Goal: Navigation & Orientation: Find specific page/section

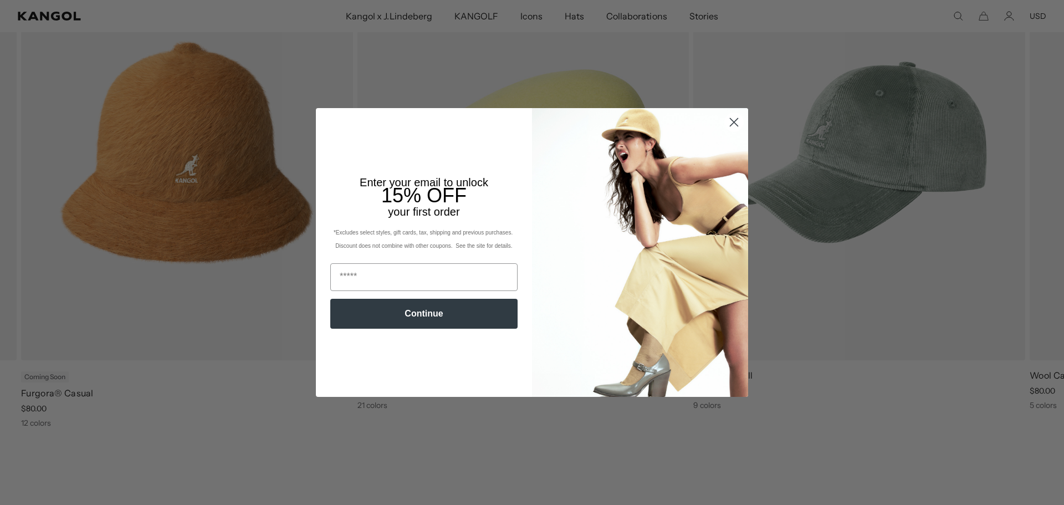
scroll to position [0, 228]
click at [726, 169] on img "POPUP Form" at bounding box center [640, 252] width 216 height 288
drag, startPoint x: 732, startPoint y: 122, endPoint x: 745, endPoint y: 129, distance: 13.6
click at [732, 122] on circle "Close dialog" at bounding box center [734, 122] width 18 height 18
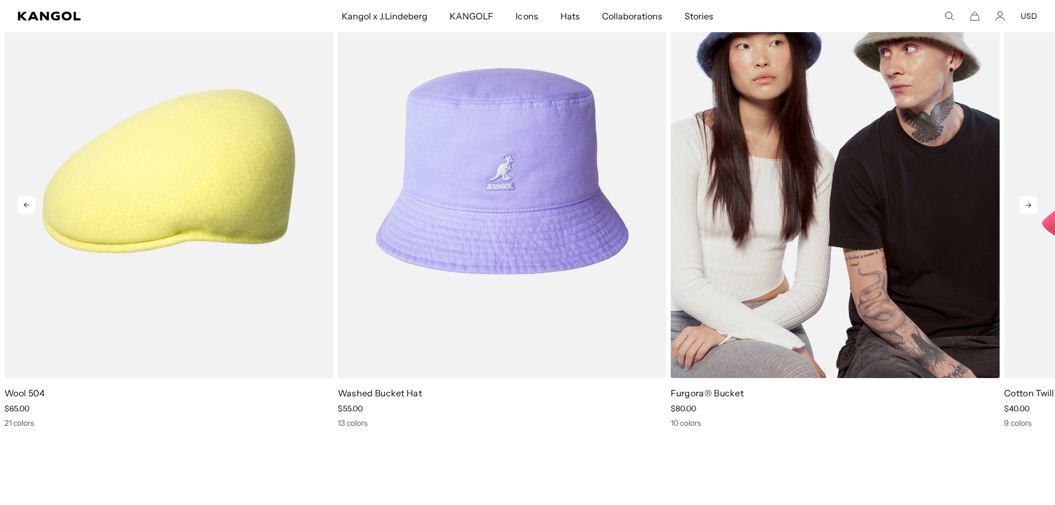
scroll to position [2271, 0]
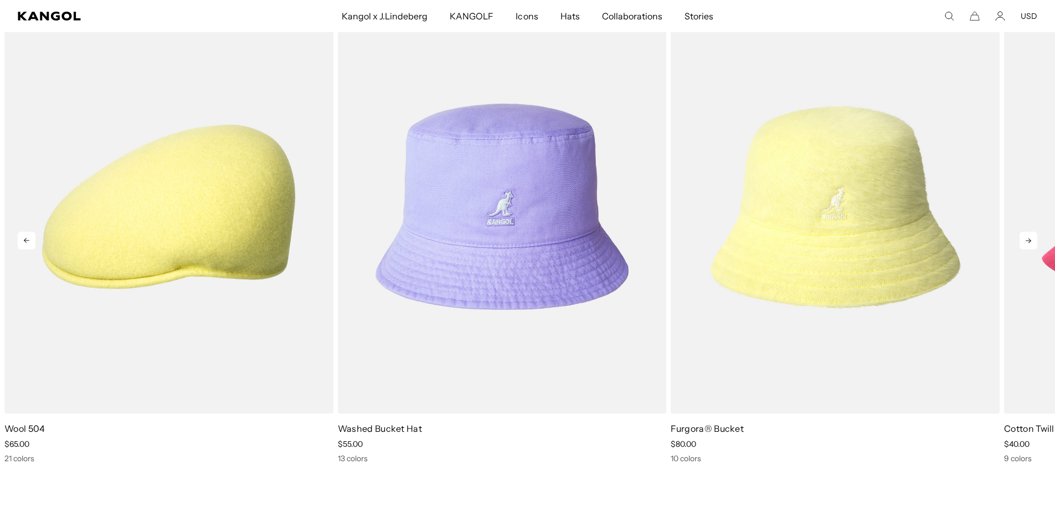
click at [1030, 241] on icon at bounding box center [1029, 240] width 6 height 5
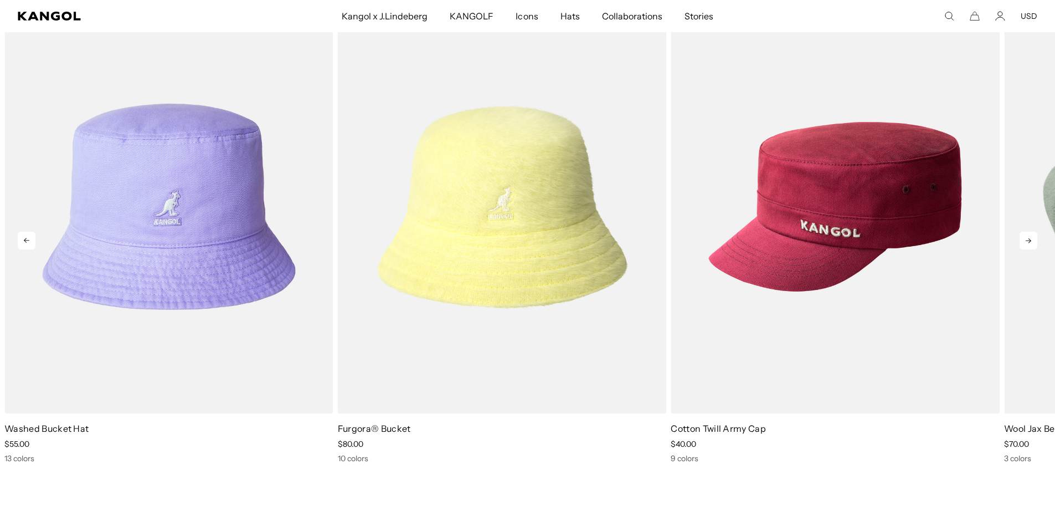
click at [1030, 241] on icon at bounding box center [1029, 240] width 6 height 5
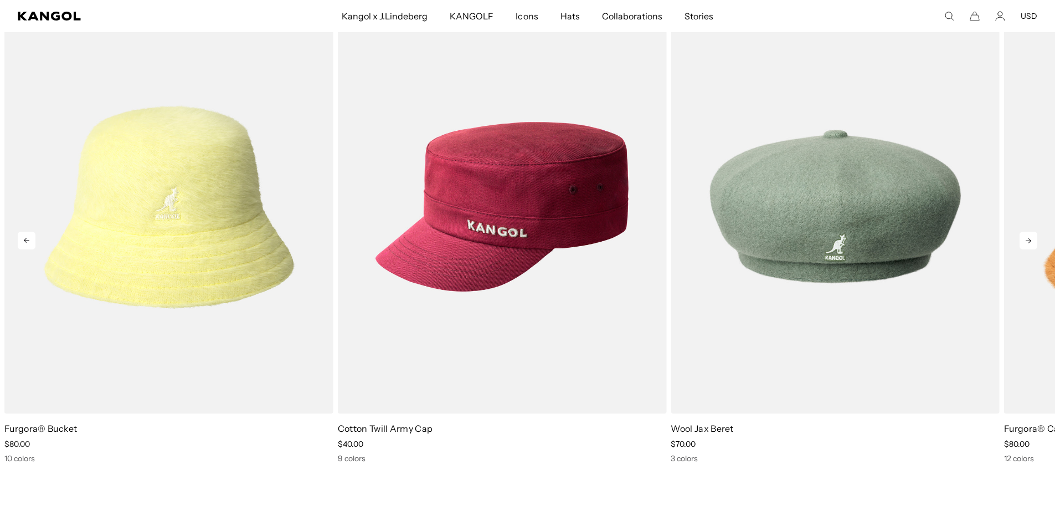
click at [1030, 241] on icon at bounding box center [1029, 240] width 6 height 5
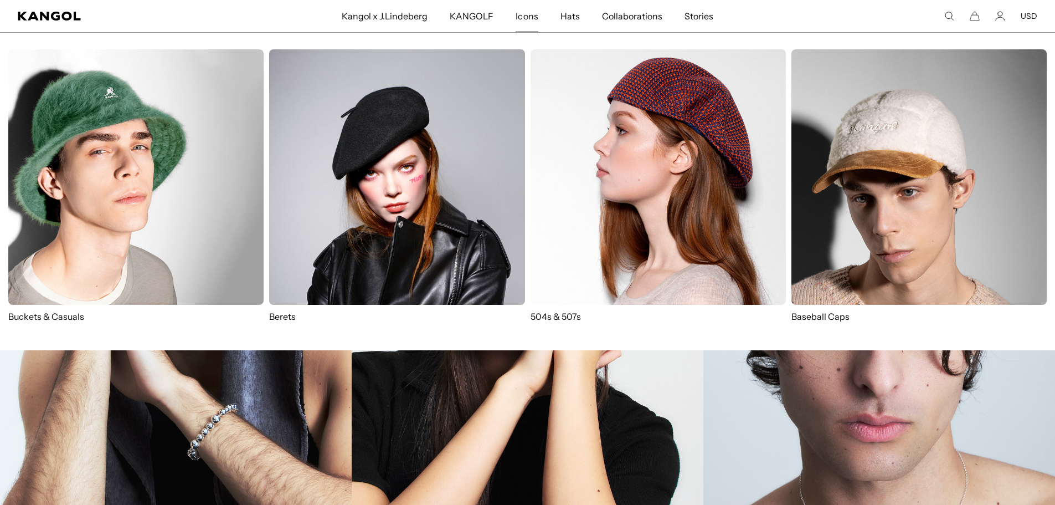
scroll to position [0, 0]
click at [617, 270] on img at bounding box center [658, 176] width 255 height 255
